Goal: Information Seeking & Learning: Understand process/instructions

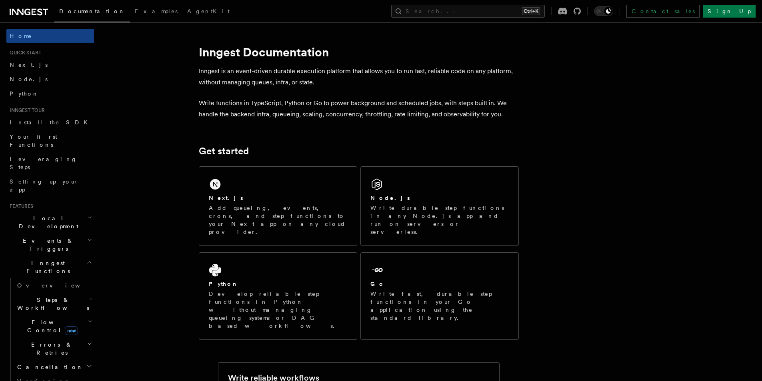
scroll to position [67, 0]
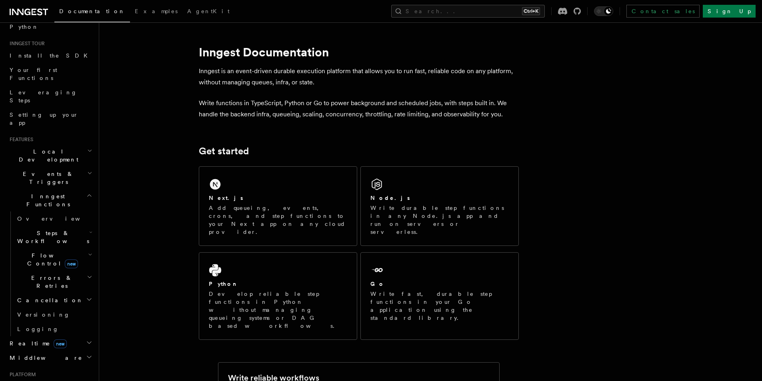
click at [89, 229] on icon "button" at bounding box center [90, 232] width 3 height 6
click at [89, 254] on icon "button" at bounding box center [90, 255] width 3 height 2
click at [88, 252] on icon "button" at bounding box center [90, 255] width 4 height 6
click at [86, 192] on icon "button" at bounding box center [89, 195] width 6 height 6
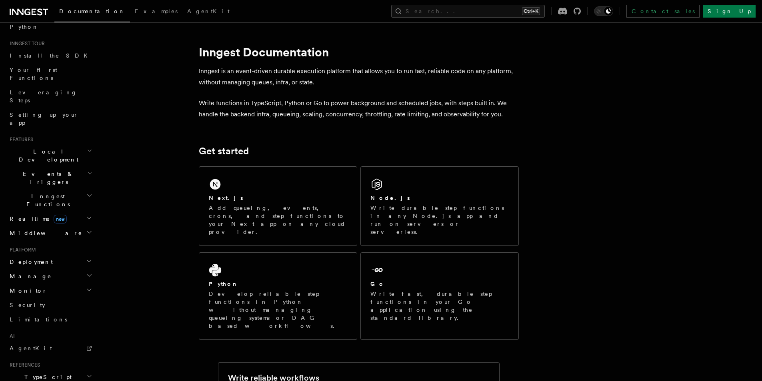
click at [87, 148] on icon "button" at bounding box center [89, 151] width 5 height 6
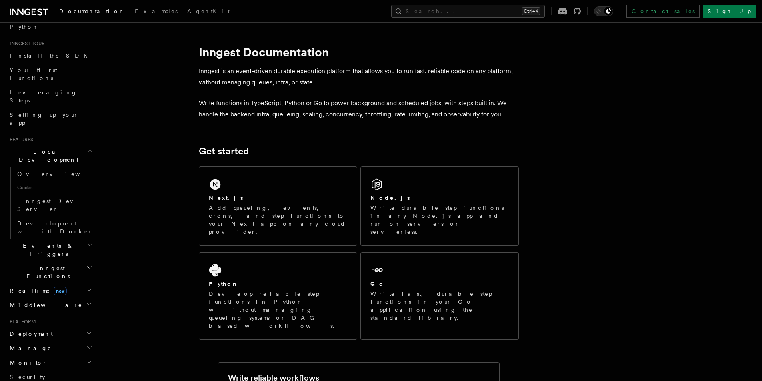
click at [87, 148] on icon "button" at bounding box center [89, 151] width 5 height 6
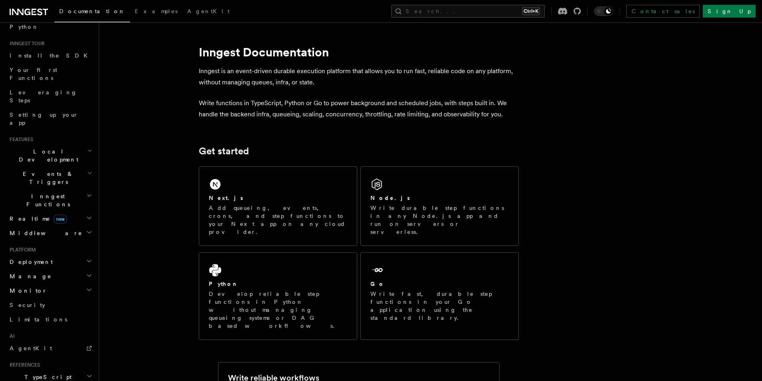
click at [87, 170] on icon "button" at bounding box center [89, 173] width 5 height 6
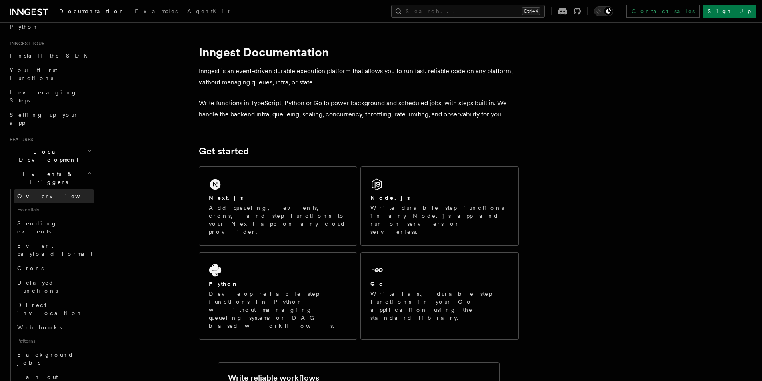
click at [42, 189] on link "Overview" at bounding box center [54, 196] width 80 height 14
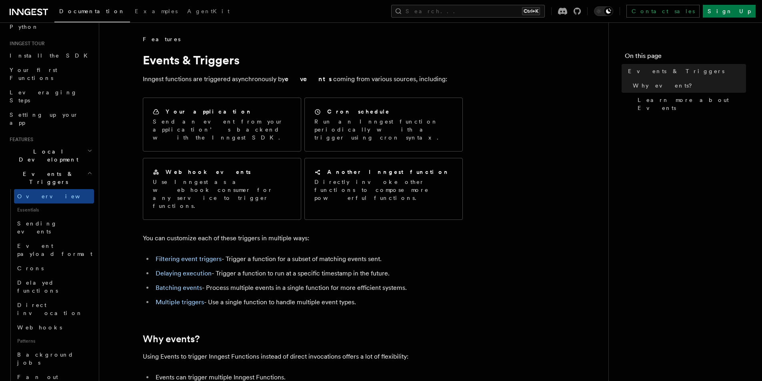
click at [316, 258] on ul "Filtering event triggers - Trigger a function for a subset of matching events s…" at bounding box center [303, 281] width 320 height 54
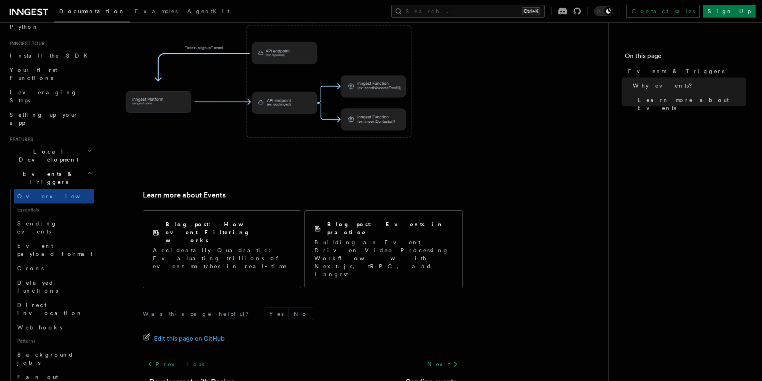
scroll to position [488, 0]
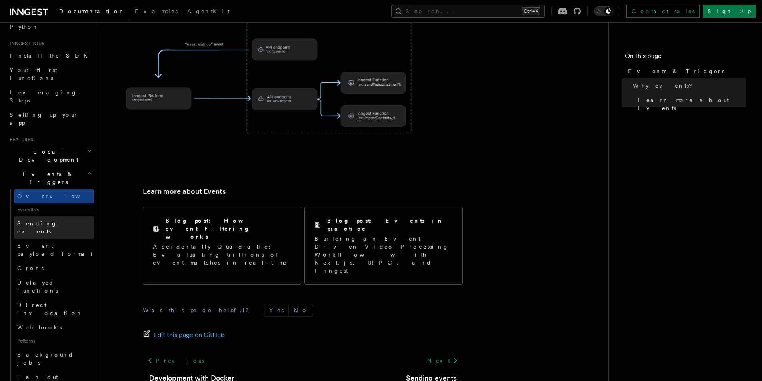
click at [42, 220] on span "Sending events" at bounding box center [37, 227] width 40 height 14
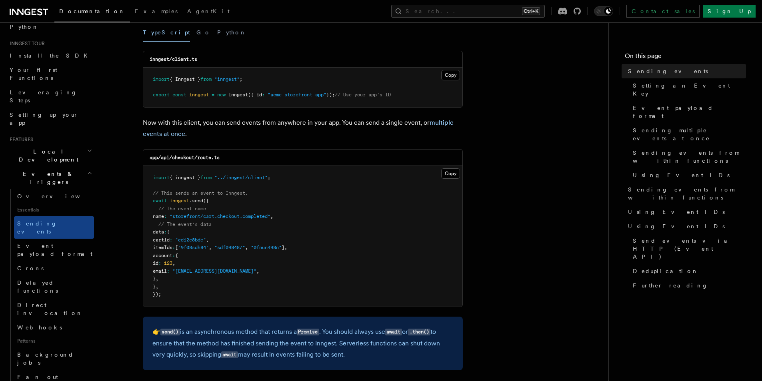
scroll to position [133, 0]
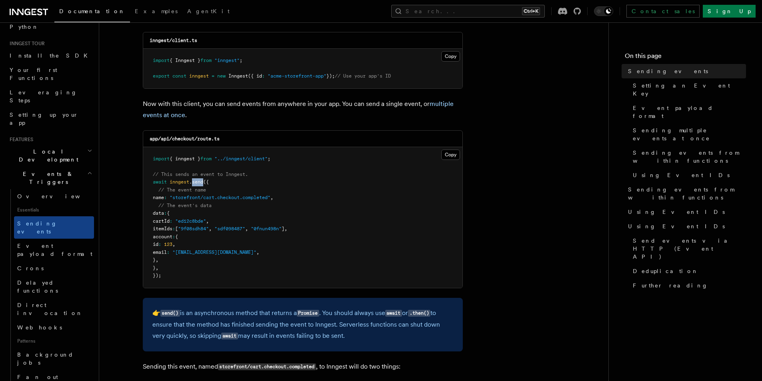
drag, startPoint x: 193, startPoint y: 182, endPoint x: 206, endPoint y: 180, distance: 12.9
click at [206, 180] on span "await inngest .send ({" at bounding box center [181, 182] width 56 height 6
click at [216, 180] on pre "import { inngest } from "../inngest/client" ; // This sends an event to Inngest…" at bounding box center [302, 217] width 319 height 141
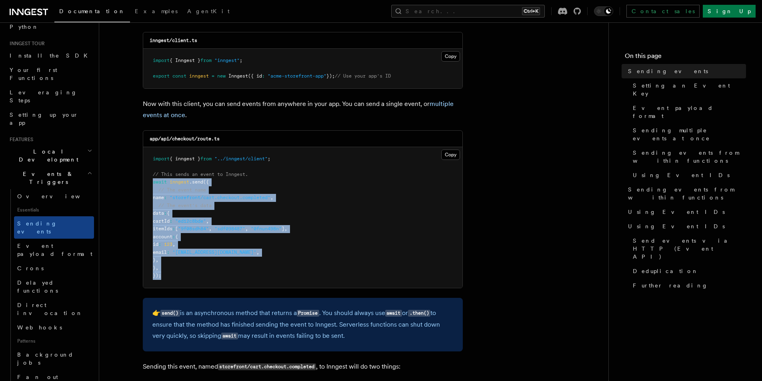
drag, startPoint x: 146, startPoint y: 178, endPoint x: 210, endPoint y: 276, distance: 116.9
click at [210, 276] on pre "import { inngest } from "../inngest/client" ; // This sends an event to Inngest…" at bounding box center [302, 217] width 319 height 141
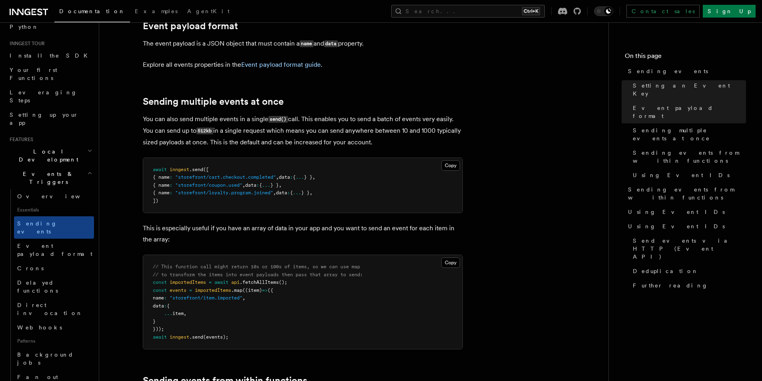
scroll to position [933, 0]
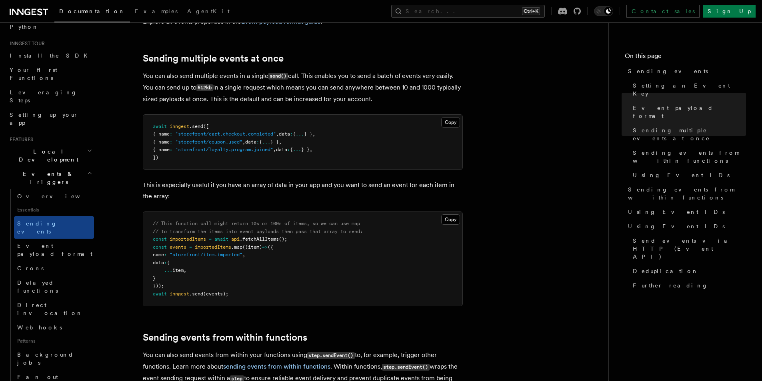
drag, startPoint x: 172, startPoint y: 267, endPoint x: 172, endPoint y: 252, distance: 15.2
click at [172, 252] on pre "// This function call might return 10s or 100s of items, so we can use map // t…" at bounding box center [302, 259] width 319 height 94
click at [228, 254] on pre "// This function call might return 10s or 100s of items, so we can use map // t…" at bounding box center [302, 259] width 319 height 94
drag, startPoint x: 173, startPoint y: 251, endPoint x: 174, endPoint y: 264, distance: 12.9
click at [174, 264] on pre "// This function call might return 10s or 100s of items, so we can use map // t…" at bounding box center [302, 259] width 319 height 94
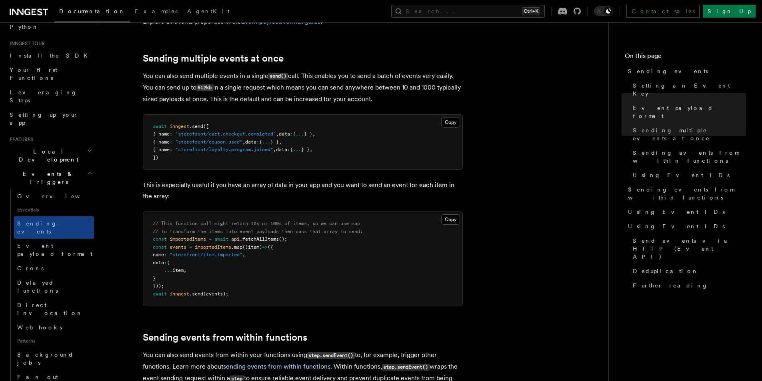
click at [174, 264] on pre "// This function call might return 10s or 100s of items, so we can use map // t…" at bounding box center [302, 259] width 319 height 94
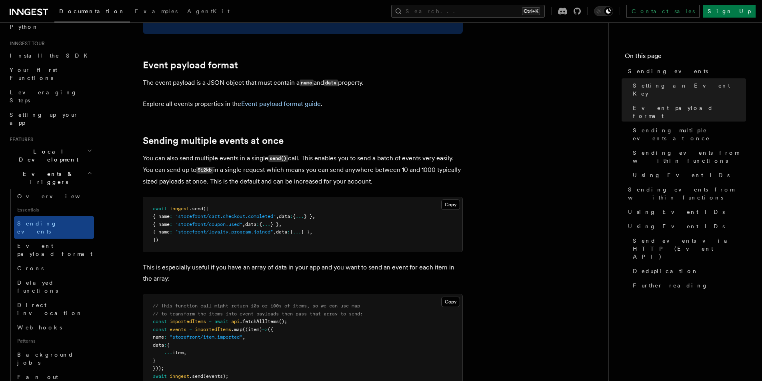
scroll to position [867, 0]
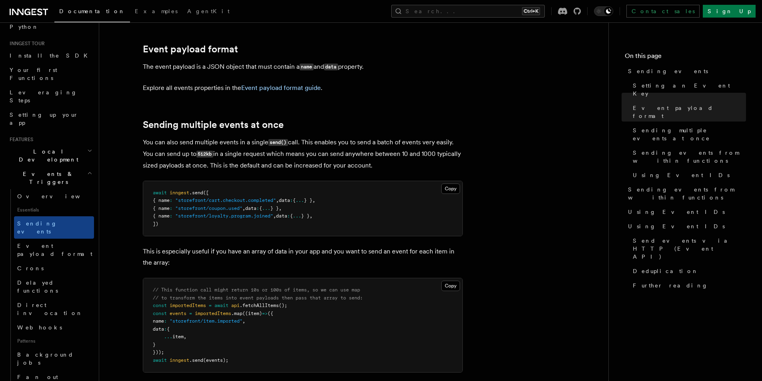
drag, startPoint x: 138, startPoint y: 128, endPoint x: 380, endPoint y: 158, distance: 243.8
click at [379, 158] on p "You can also send multiple events in a single send() call. This enables you to …" at bounding box center [303, 154] width 320 height 34
drag, startPoint x: 302, startPoint y: 130, endPoint x: 458, endPoint y: 132, distance: 156.4
click at [458, 137] on p "You can also send multiple events in a single send() call. This enables you to …" at bounding box center [303, 154] width 320 height 34
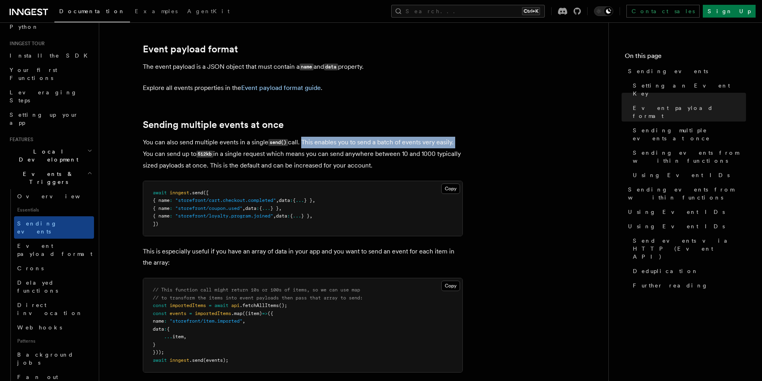
click at [458, 137] on p "You can also send multiple events in a single send() call. This enables you to …" at bounding box center [303, 154] width 320 height 34
drag, startPoint x: 301, startPoint y: 130, endPoint x: 460, endPoint y: 127, distance: 158.5
click at [460, 137] on p "You can also send multiple events in a single send() call. This enables you to …" at bounding box center [303, 154] width 320 height 34
drag, startPoint x: 304, startPoint y: 131, endPoint x: 465, endPoint y: 136, distance: 161.3
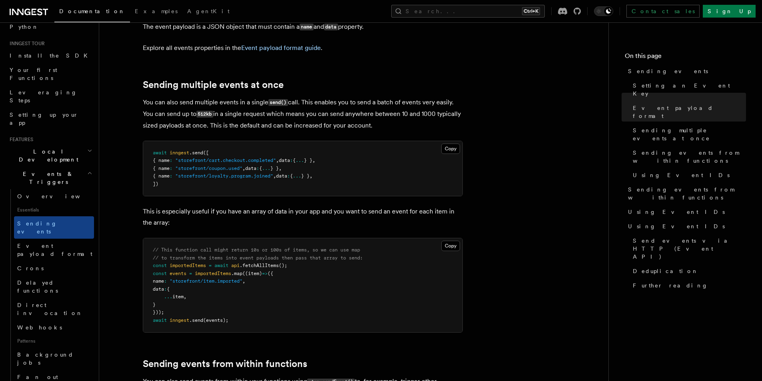
scroll to position [933, 0]
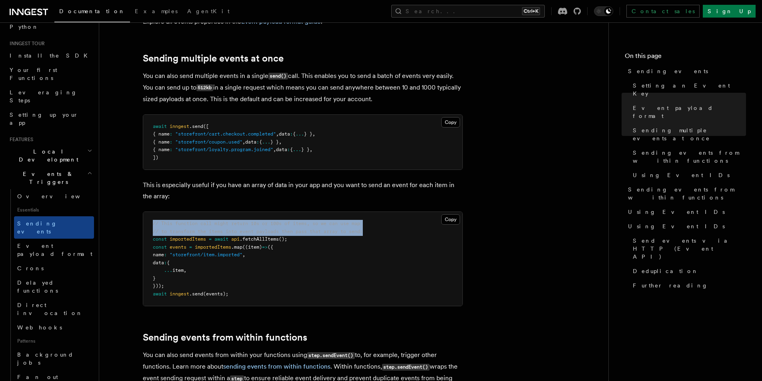
drag, startPoint x: 368, startPoint y: 220, endPoint x: 129, endPoint y: 214, distance: 239.3
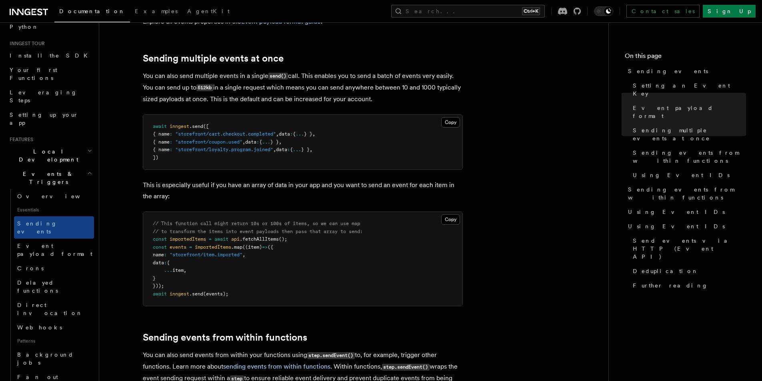
click at [330, 239] on pre "// This function call might return 10s or 100s of items, so we can use map // t…" at bounding box center [302, 259] width 319 height 94
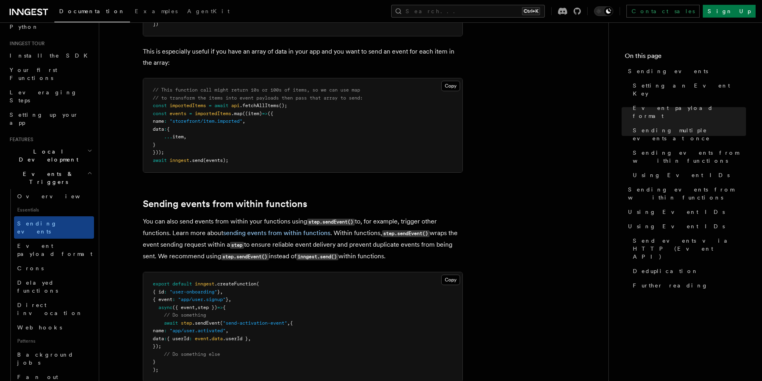
scroll to position [1133, 0]
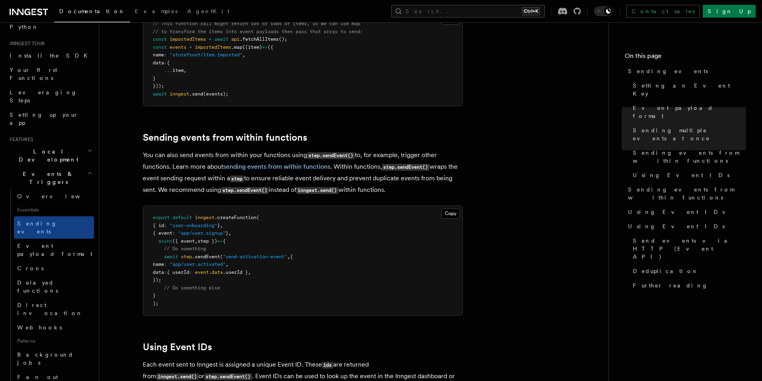
drag, startPoint x: 156, startPoint y: 216, endPoint x: 294, endPoint y: 282, distance: 152.8
click at [294, 282] on pre "export default inngest .createFunction ( { id : "user-onboarding" } , { event :…" at bounding box center [302, 261] width 319 height 110
